Goal: Browse casually

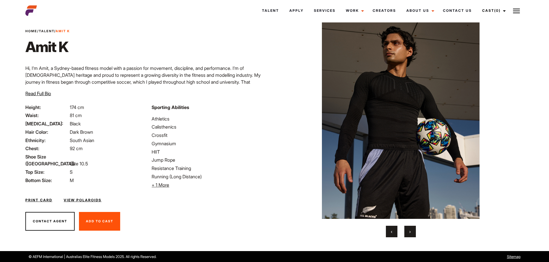
scroll to position [15, 0]
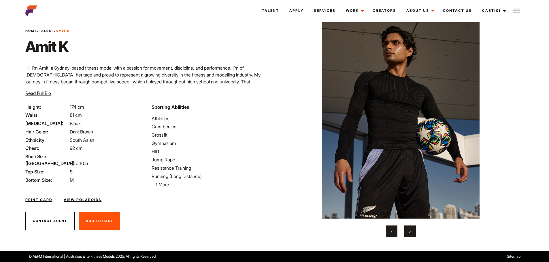
click at [406, 229] on button "›" at bounding box center [410, 232] width 12 height 12
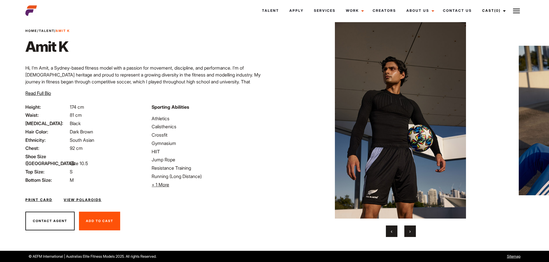
click at [406, 229] on button "›" at bounding box center [410, 232] width 12 height 12
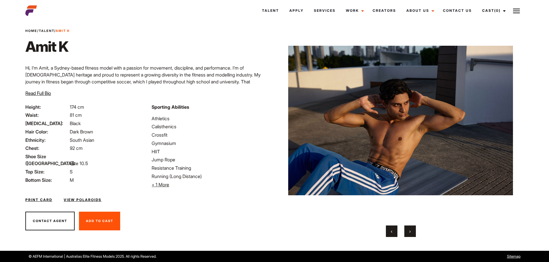
click at [406, 229] on button "›" at bounding box center [410, 232] width 12 height 12
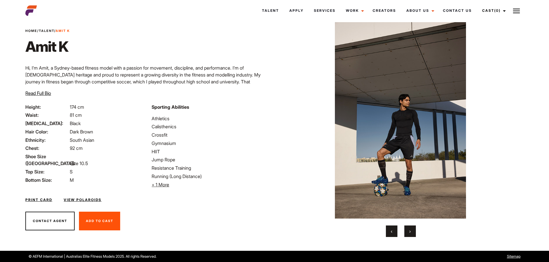
click at [406, 229] on button "›" at bounding box center [410, 232] width 12 height 12
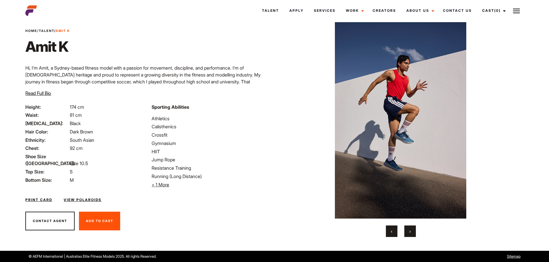
click at [406, 229] on button "›" at bounding box center [410, 232] width 12 height 12
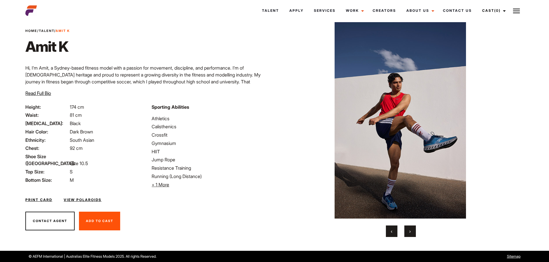
click at [406, 229] on button "›" at bounding box center [410, 232] width 12 height 12
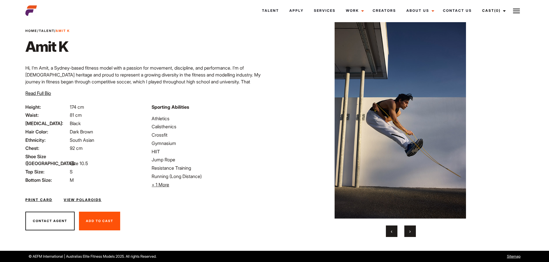
click at [406, 229] on button "›" at bounding box center [410, 232] width 12 height 12
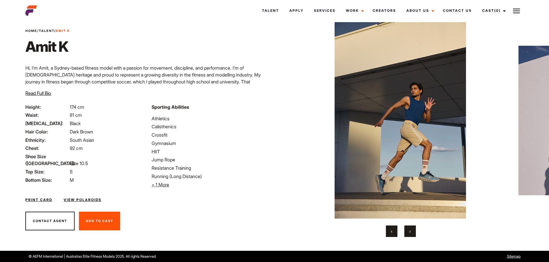
click at [406, 229] on button "›" at bounding box center [410, 232] width 12 height 12
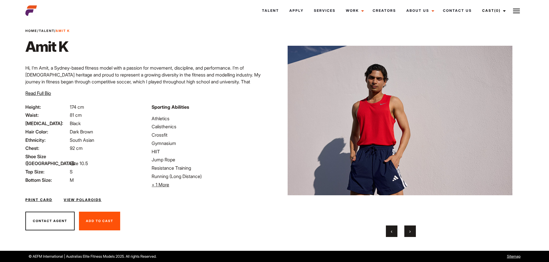
click at [406, 229] on button "›" at bounding box center [410, 232] width 12 height 12
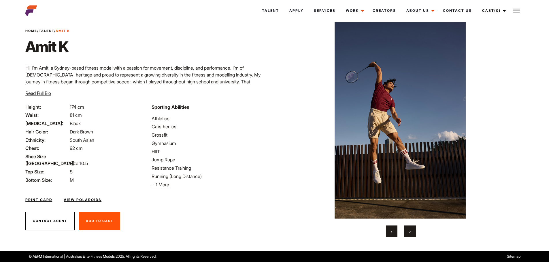
click at [406, 229] on button "›" at bounding box center [410, 232] width 12 height 12
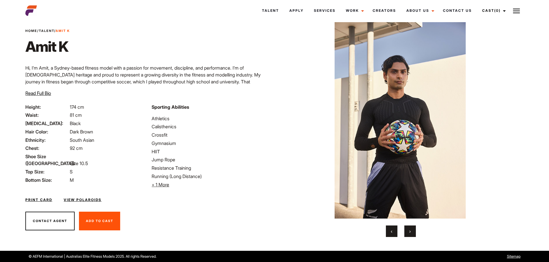
click at [406, 229] on button "›" at bounding box center [410, 232] width 12 height 12
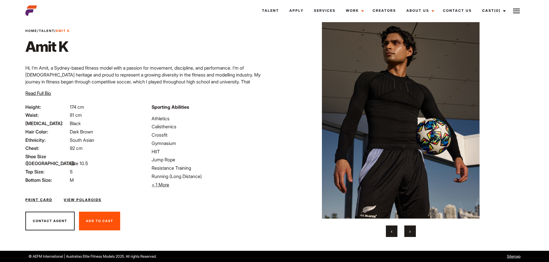
click at [406, 229] on button "›" at bounding box center [410, 232] width 12 height 12
